Goal: Task Accomplishment & Management: Use online tool/utility

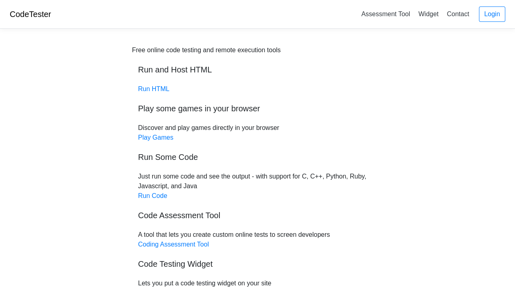
click at [399, 110] on div "Free online code testing and remote execution tools Run and Host HTML Run HTML …" at bounding box center [257, 191] width 388 height 313
click at [163, 195] on link "Run Code" at bounding box center [152, 195] width 29 height 7
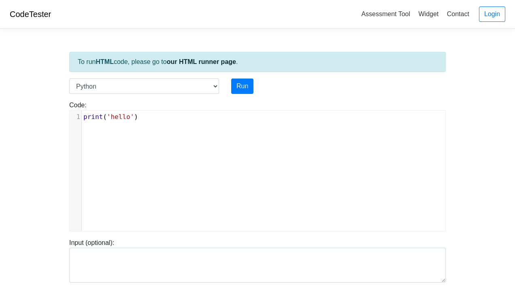
click at [326, 97] on div "Code: print('hello') xxxxxxxxxx 1 print ( 'hello' )" at bounding box center [257, 163] width 388 height 138
click at [204, 95] on div "Code: print('hello') xxxxxxxxxx 1 print ( 'hello' )" at bounding box center [257, 163] width 388 height 138
click at [203, 89] on select "C C++ Go Java Javascript Python Ruby" at bounding box center [144, 85] width 150 height 15
select select "c"
click at [69, 78] on select "C C++ Go Java Javascript Python Ruby" at bounding box center [144, 85] width 150 height 15
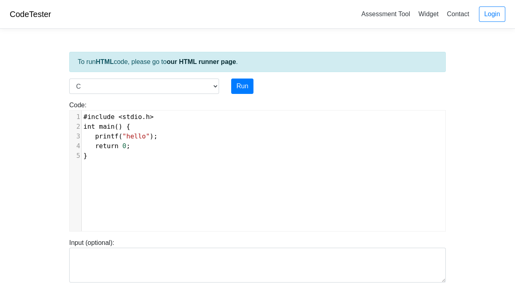
click at [342, 214] on div "xxxxxxxxxx 1 #include < stdio . h > 2 int main () { 3 printf ( "hello" ); 4 ret…" at bounding box center [264, 176] width 388 height 133
type textarea "#include <stdio.h> int main() { printf("hello"); return 0; }"
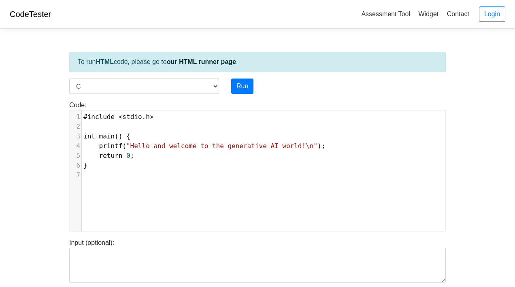
click at [459, 94] on body "CodeTester Assessment Tool Widget Contact Login To run HTML code, please go to …" at bounding box center [257, 216] width 515 height 432
click at [249, 89] on button "Run" at bounding box center [242, 85] width 22 height 15
type input "[URL][DOMAIN_NAME]"
type textarea "Stdout: Hello and welcome to the generative AI world!"
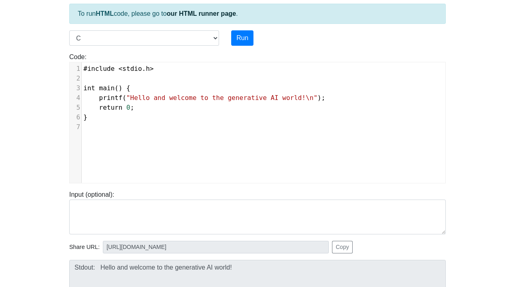
scroll to position [0, 0]
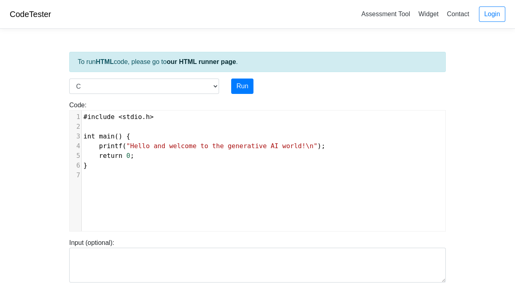
click at [373, 166] on pre "}" at bounding box center [266, 166] width 369 height 10
click at [179, 81] on select "C C++ Go Java Javascript Python Ruby" at bounding box center [144, 85] width 150 height 15
select select "python"
click at [69, 78] on select "C C++ Go Java Javascript Python Ruby" at bounding box center [144, 85] width 150 height 15
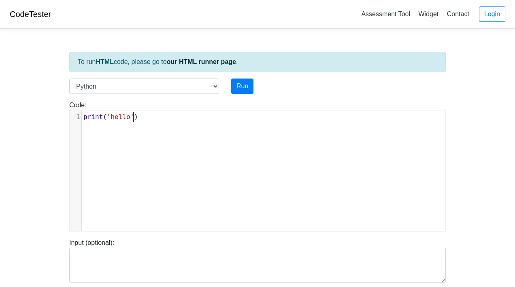
click at [157, 163] on div "xxxxxxxxxx 1 print ( 'hello' )" at bounding box center [264, 176] width 388 height 133
type textarea "print('hello')"
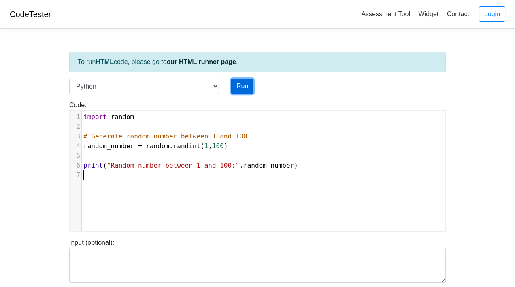
click at [243, 83] on button "Run" at bounding box center [242, 85] width 22 height 15
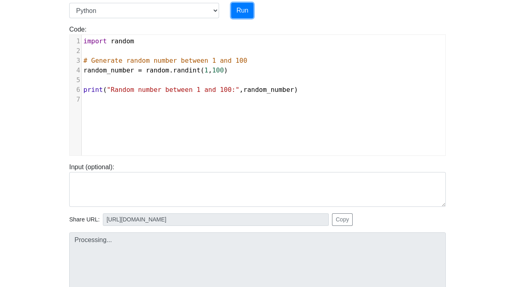
type input "[URL][DOMAIN_NAME]"
type textarea "Stdout: Random number between 1 and 100: 98"
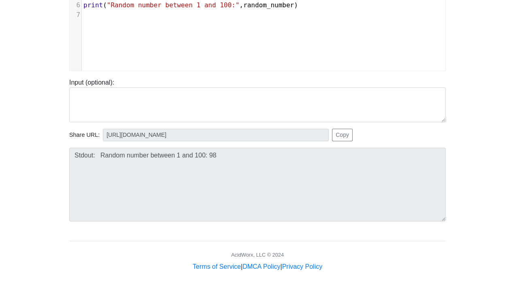
scroll to position [162, 0]
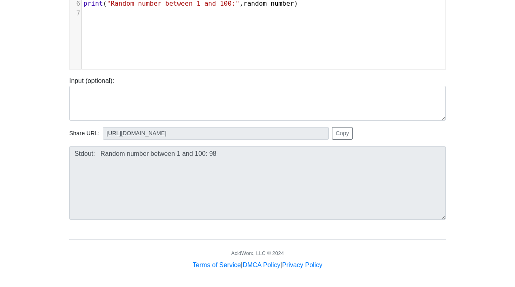
drag, startPoint x: 351, startPoint y: 70, endPoint x: 335, endPoint y: 81, distance: 19.8
click at [351, 70] on div "Input (optional):" at bounding box center [257, 95] width 388 height 51
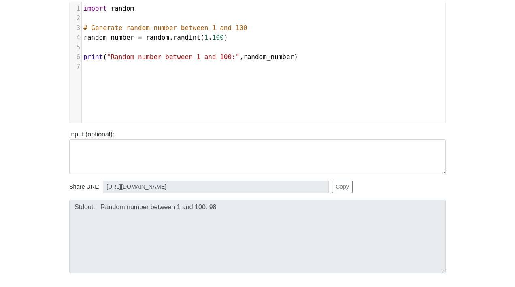
scroll to position [40, 0]
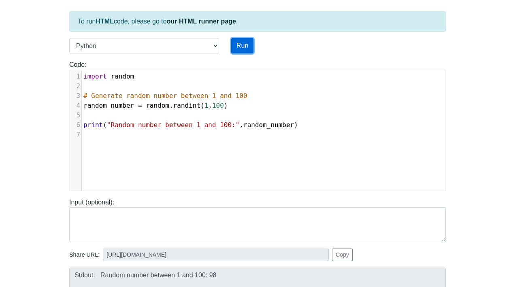
click at [238, 47] on button "Run" at bounding box center [242, 45] width 22 height 15
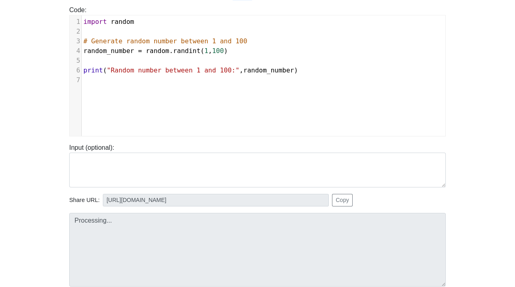
scroll to position [121, 0]
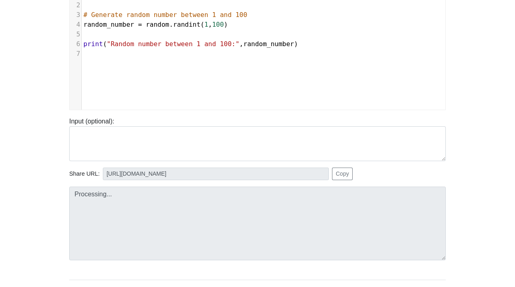
type input "[URL][DOMAIN_NAME]"
type textarea "Stdout: Random number between 1 and 100: 17"
click at [329, 49] on pre "​" at bounding box center [266, 54] width 369 height 10
